Goal: Task Accomplishment & Management: Complete application form

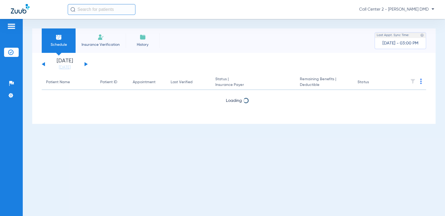
click at [101, 46] on span "Insurance Verification" at bounding box center [101, 44] width 42 height 5
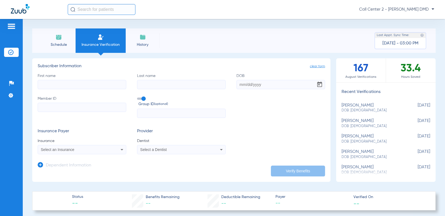
click at [72, 82] on input "First name" at bounding box center [82, 84] width 88 height 9
type input "Bonnie"
type input "Phillips"
type input "01/09/1958"
type input "101495468900"
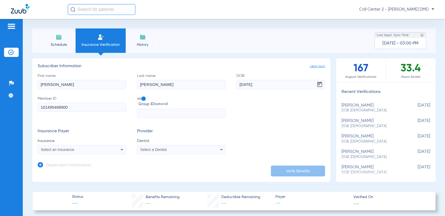
click at [76, 149] on div "Select an Insurance" at bounding box center [74, 149] width 66 height 4
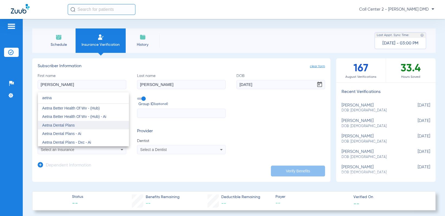
type input "aetna"
click at [67, 125] on span "Aetna Dental Plans" at bounding box center [58, 125] width 32 height 4
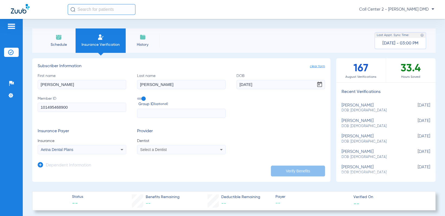
click at [166, 147] on div "Select a Dentist" at bounding box center [181, 149] width 88 height 6
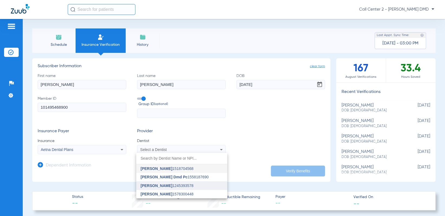
drag, startPoint x: 165, startPoint y: 187, endPoint x: 215, endPoint y: 181, distance: 50.1
click at [167, 187] on mat-option "[PERSON_NAME] 1245393578" at bounding box center [181, 185] width 91 height 9
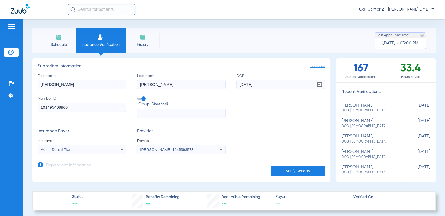
click at [302, 168] on button "Verify Benefits" at bounding box center [298, 170] width 54 height 11
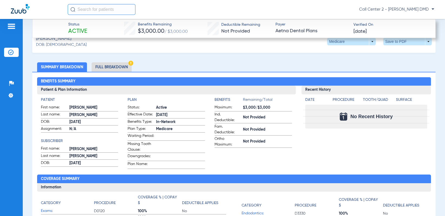
scroll to position [189, 0]
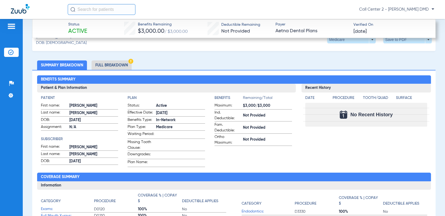
click at [105, 63] on li "Full Breakdown" at bounding box center [111, 64] width 40 height 9
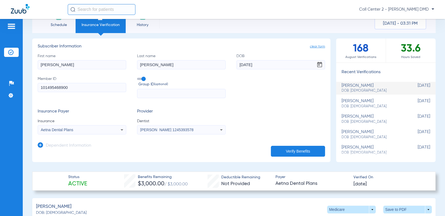
scroll to position [0, 0]
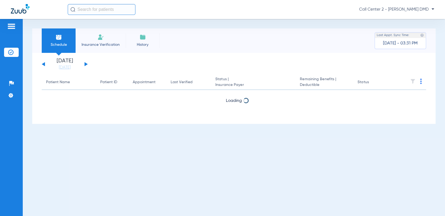
click at [111, 42] on span "Insurance Verification" at bounding box center [101, 44] width 42 height 5
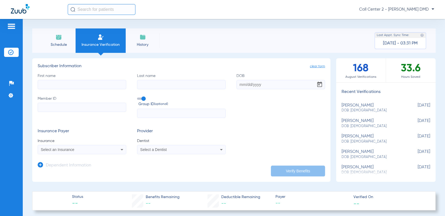
click at [99, 75] on label "First name" at bounding box center [82, 81] width 88 height 16
click at [99, 80] on input "First name" at bounding box center [82, 84] width 88 height 9
click at [89, 86] on input "First name" at bounding box center [82, 84] width 88 height 9
type input "[PERSON_NAME]"
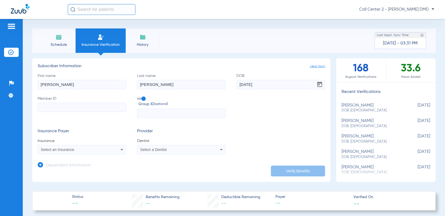
type input "[DATE]"
click at [80, 152] on div "Select an Insurance" at bounding box center [82, 149] width 88 height 6
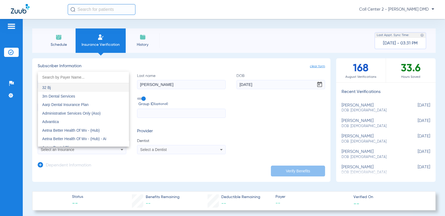
click at [78, 149] on div at bounding box center [222, 108] width 445 height 216
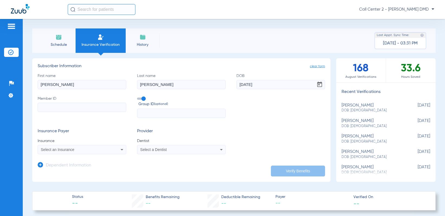
click at [78, 150] on div "Select an Insurance" at bounding box center [74, 149] width 66 height 4
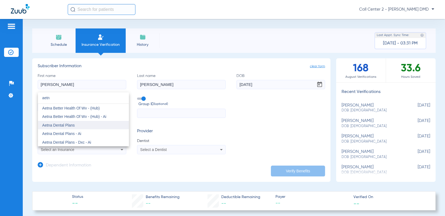
type input "aetn"
drag, startPoint x: 63, startPoint y: 125, endPoint x: 140, endPoint y: 147, distance: 79.8
click at [63, 125] on span "Aetna Dental Plans" at bounding box center [58, 125] width 32 height 4
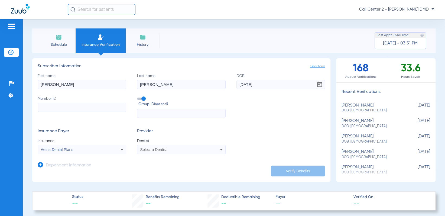
click at [147, 147] on span "Select a Dentist" at bounding box center [153, 149] width 27 height 4
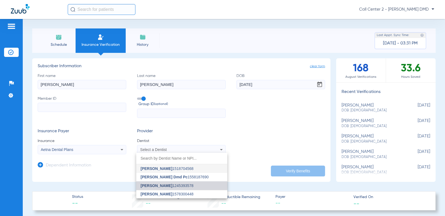
click at [167, 185] on span "[PERSON_NAME] 1245393578" at bounding box center [166, 185] width 53 height 4
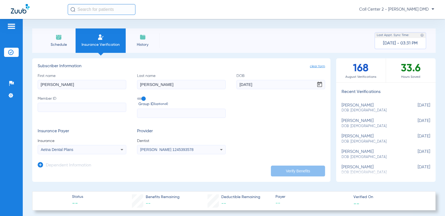
click at [64, 109] on input "Member ID" at bounding box center [82, 107] width 88 height 9
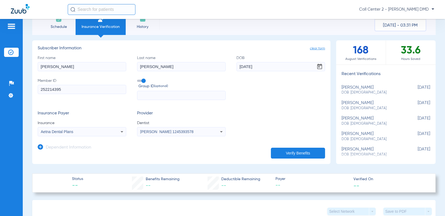
scroll to position [54, 0]
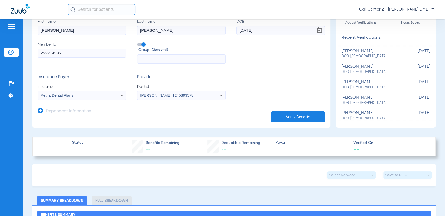
click at [300, 112] on button "Verify Benefits" at bounding box center [298, 116] width 54 height 11
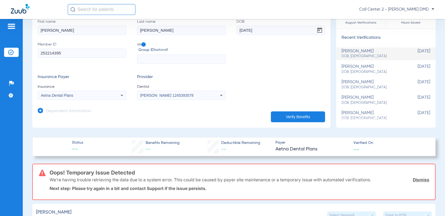
drag, startPoint x: 93, startPoint y: 55, endPoint x: -35, endPoint y: 55, distance: 127.7
click at [0, 55] on html "Call Center 2 - [PERSON_NAME] DMD Patients Insurance Verification Setup Help Ce…" at bounding box center [222, 108] width 445 height 216
click at [85, 52] on input "252214395" at bounding box center [82, 52] width 88 height 9
drag, startPoint x: 80, startPoint y: 52, endPoint x: 25, endPoint y: 53, distance: 54.9
click at [25, 53] on div "Schedule Insurance Verification History Last Appt. Sync Time: [DATE] - 03:31 PM…" at bounding box center [234, 117] width 422 height 197
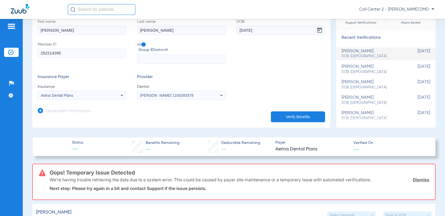
paste input "102161106200"
type input "102161106200"
click at [311, 114] on button "Verify Benefits" at bounding box center [298, 116] width 54 height 11
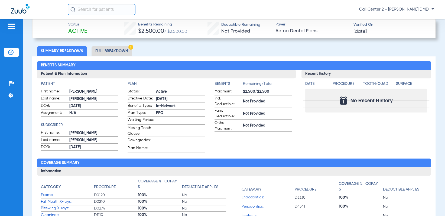
scroll to position [216, 0]
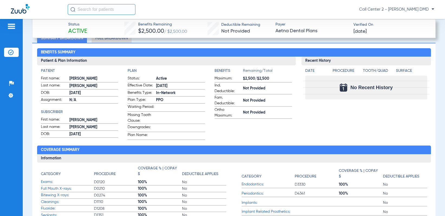
click at [104, 41] on li "Full Breakdown" at bounding box center [111, 37] width 40 height 9
